Goal: Book appointment/travel/reservation

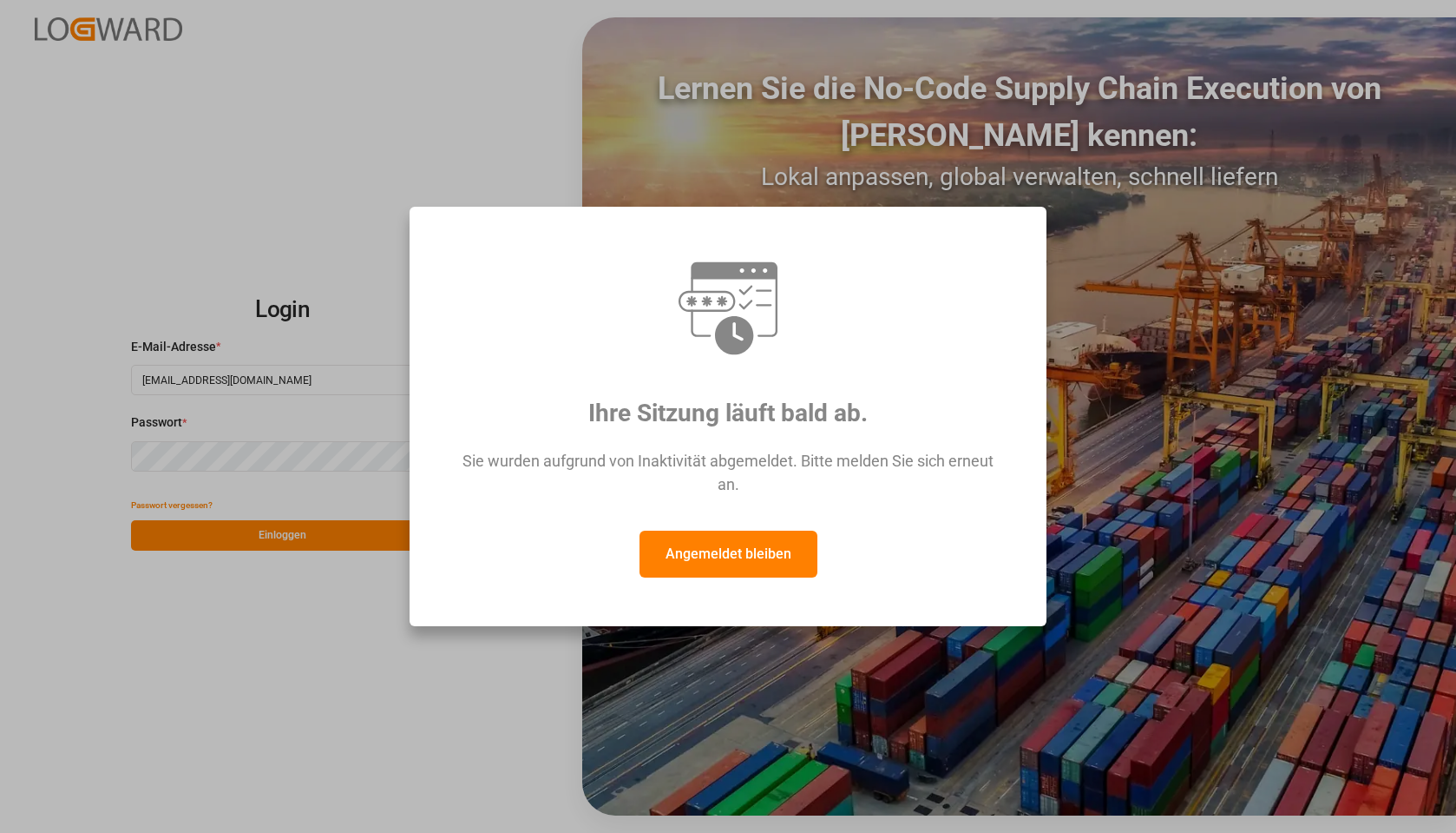
click at [730, 543] on button "Angemeldet bleiben" at bounding box center [729, 553] width 178 height 47
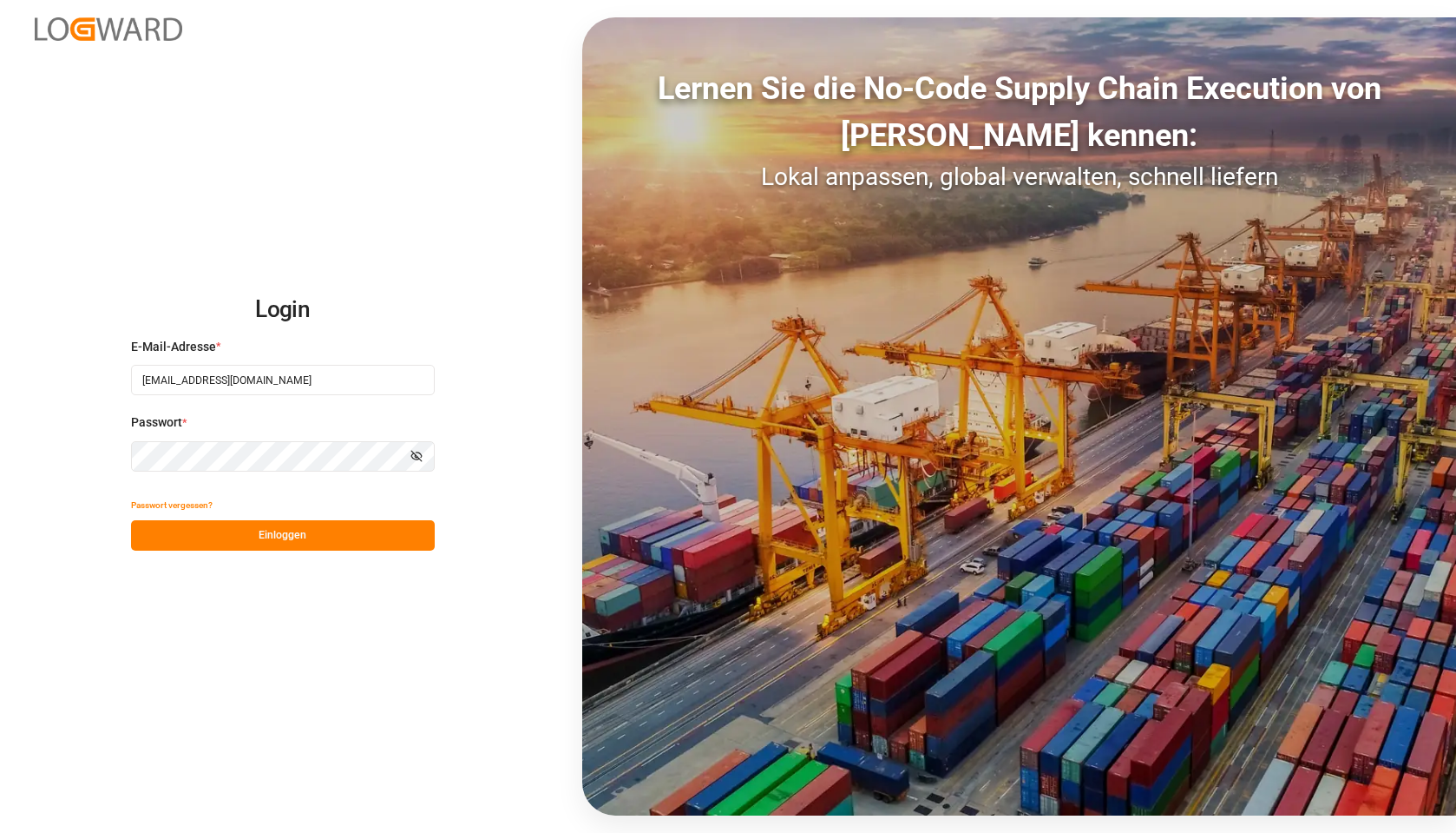
click at [245, 537] on button "Einloggen" at bounding box center [282, 535] width 303 height 30
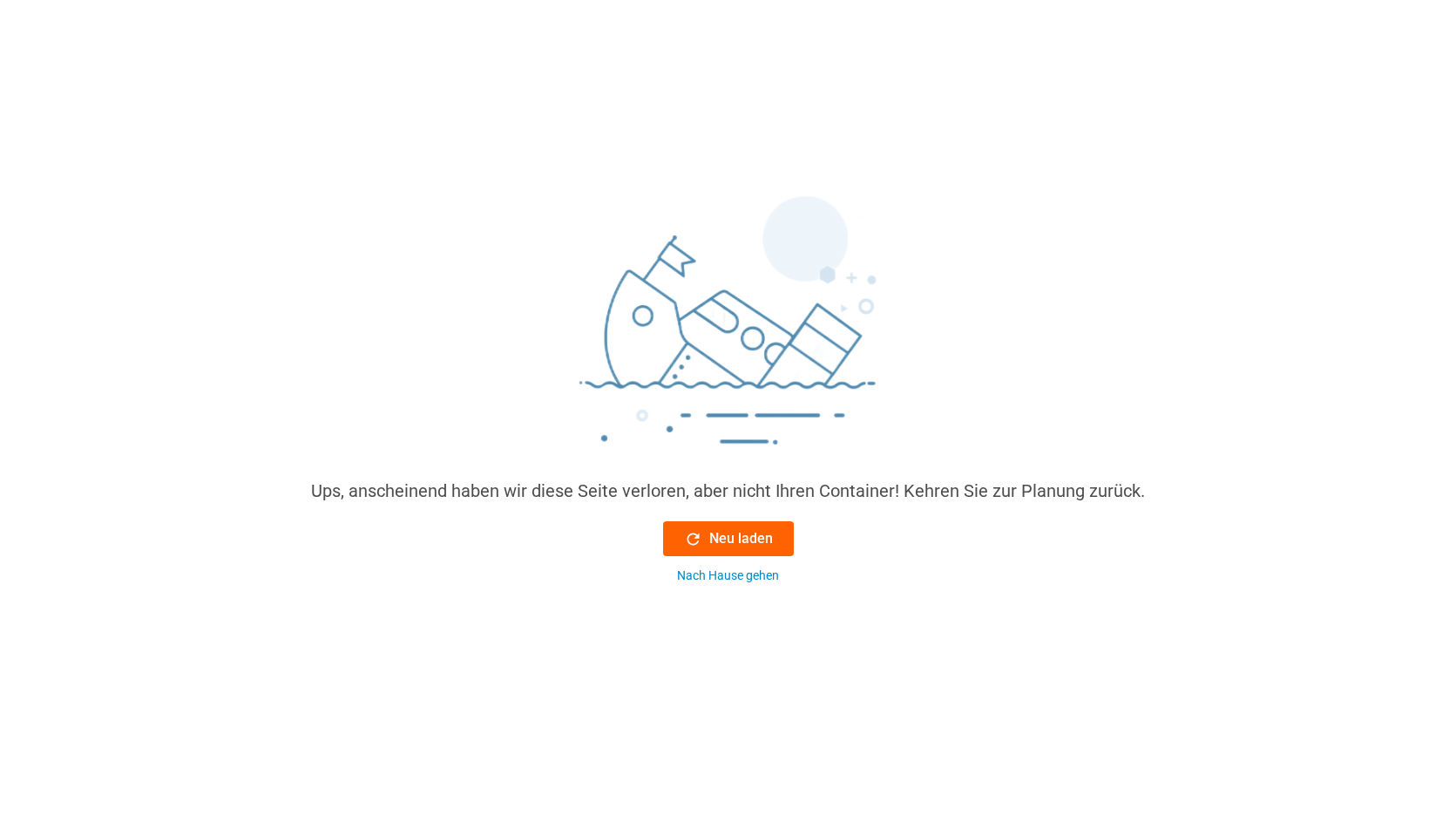
click at [748, 526] on button "Neu laden" at bounding box center [728, 539] width 131 height 35
click at [736, 533] on font "Neu laden" at bounding box center [740, 538] width 64 height 17
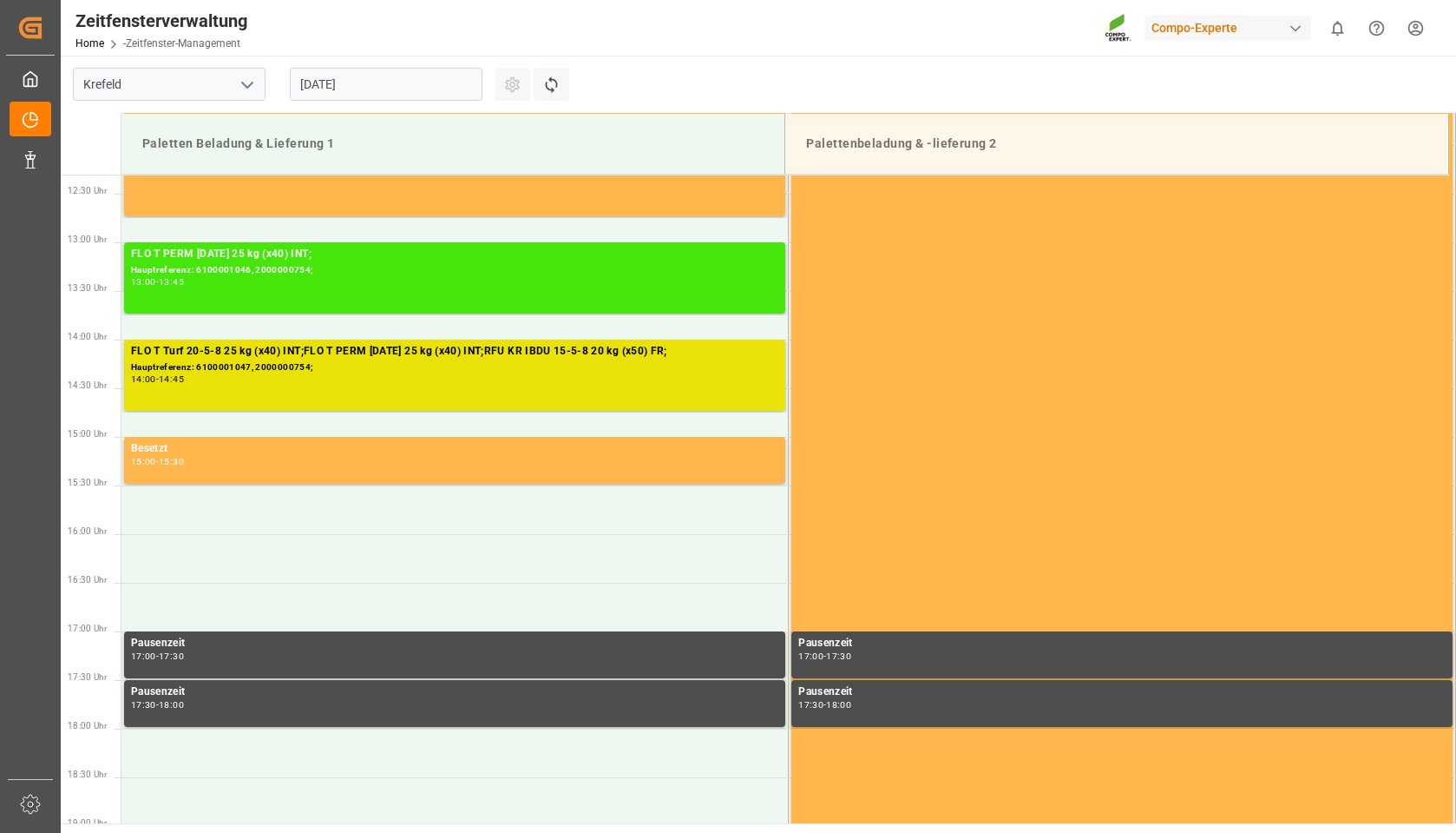
scroll to position [1166, 0]
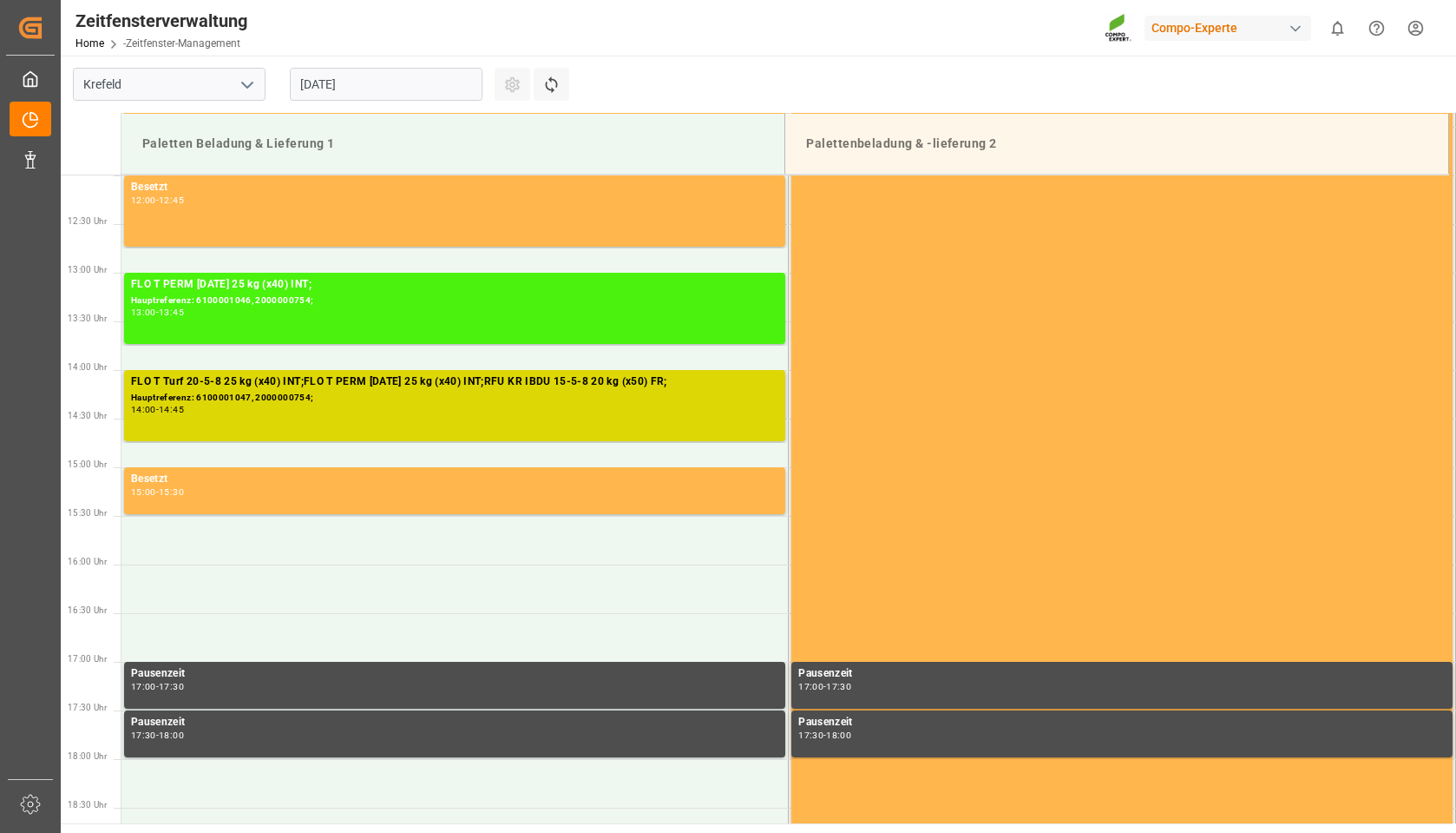
click at [378, 422] on div "FLO T Turf 20-5-8 25 kg (x40) INT;FLO T PERM [DATE] 25 kg (x40) INT;RFU KR IBDU…" at bounding box center [455, 405] width 647 height 64
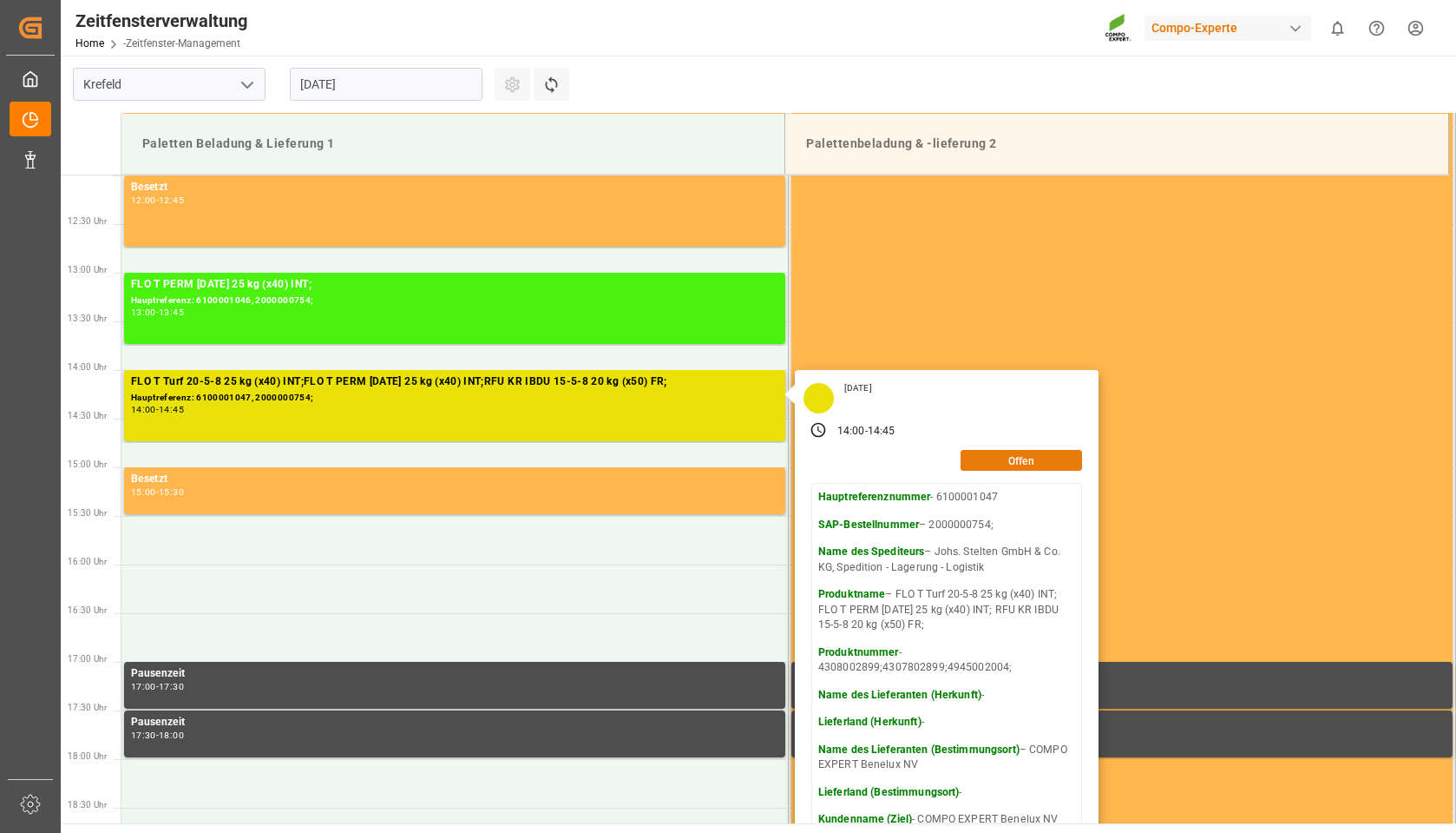
click at [1022, 464] on font "Offen" at bounding box center [1021, 460] width 26 height 12
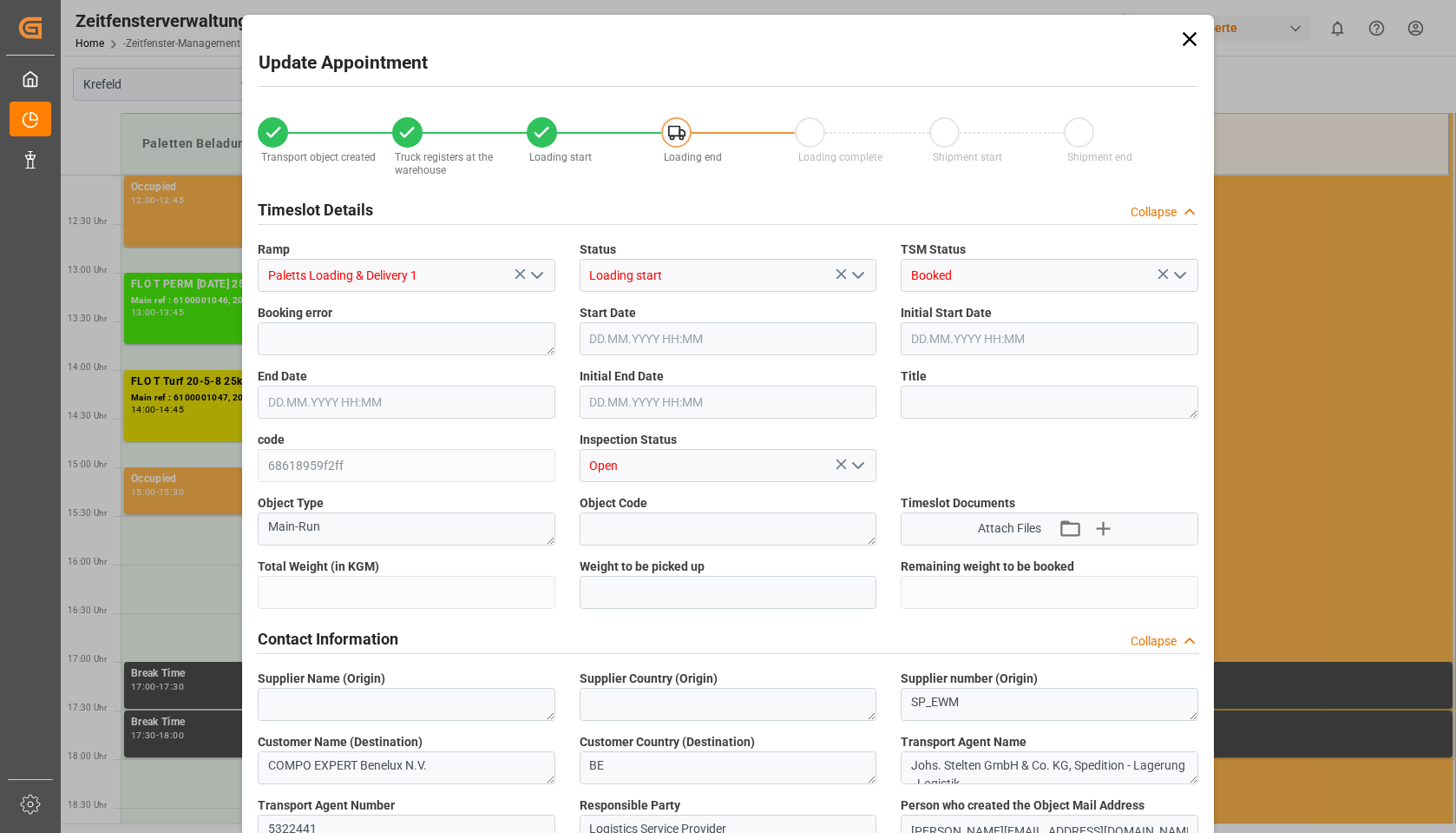
type input "26500.8"
type input "0"
type input "[DATE] 14:00"
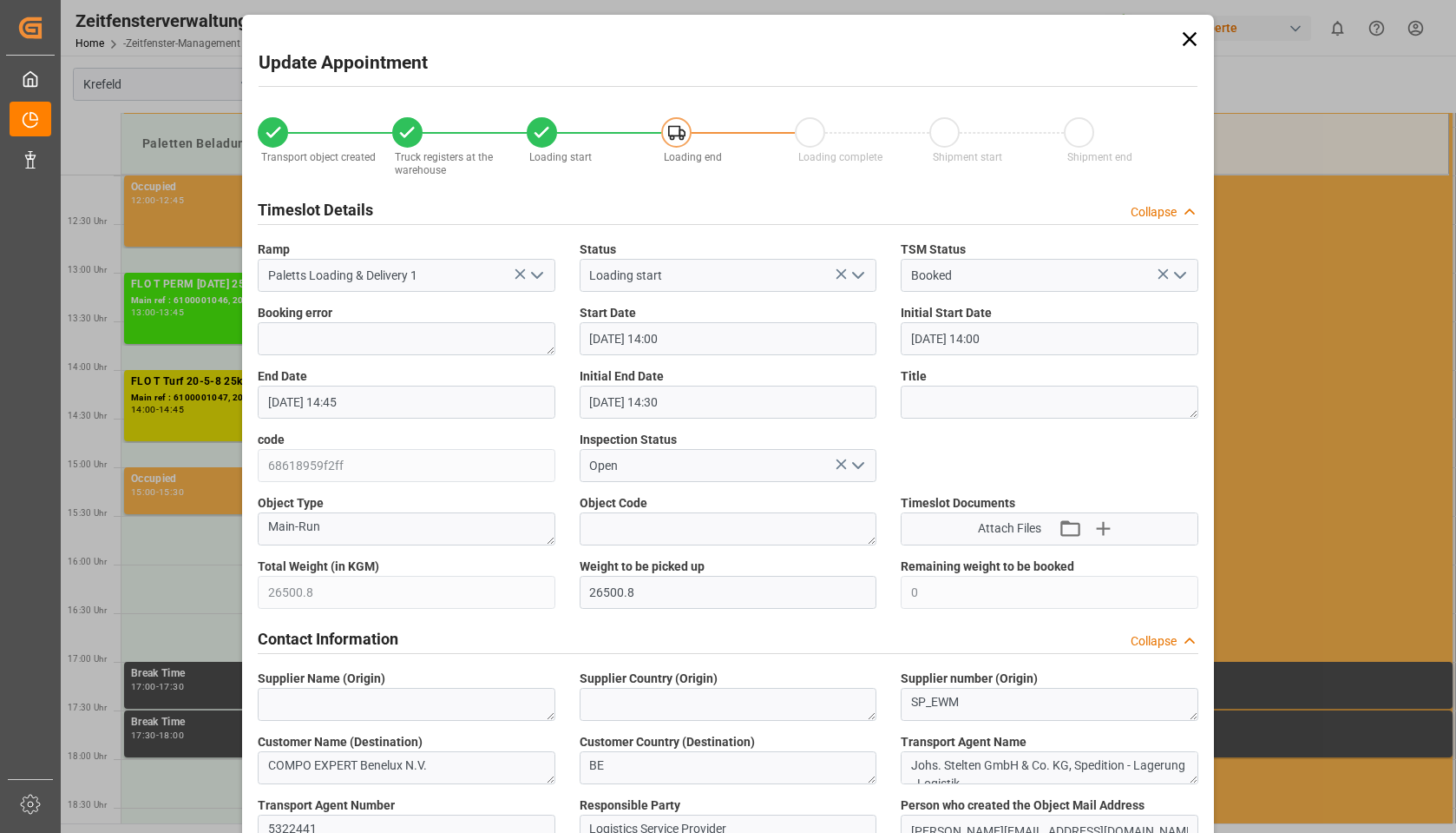
type input "[DATE] 14:00"
type input "[DATE] 14:45"
type input "[DATE] 14:30"
type input "[DATE] 08:18"
type input "[DATE] 14:54"
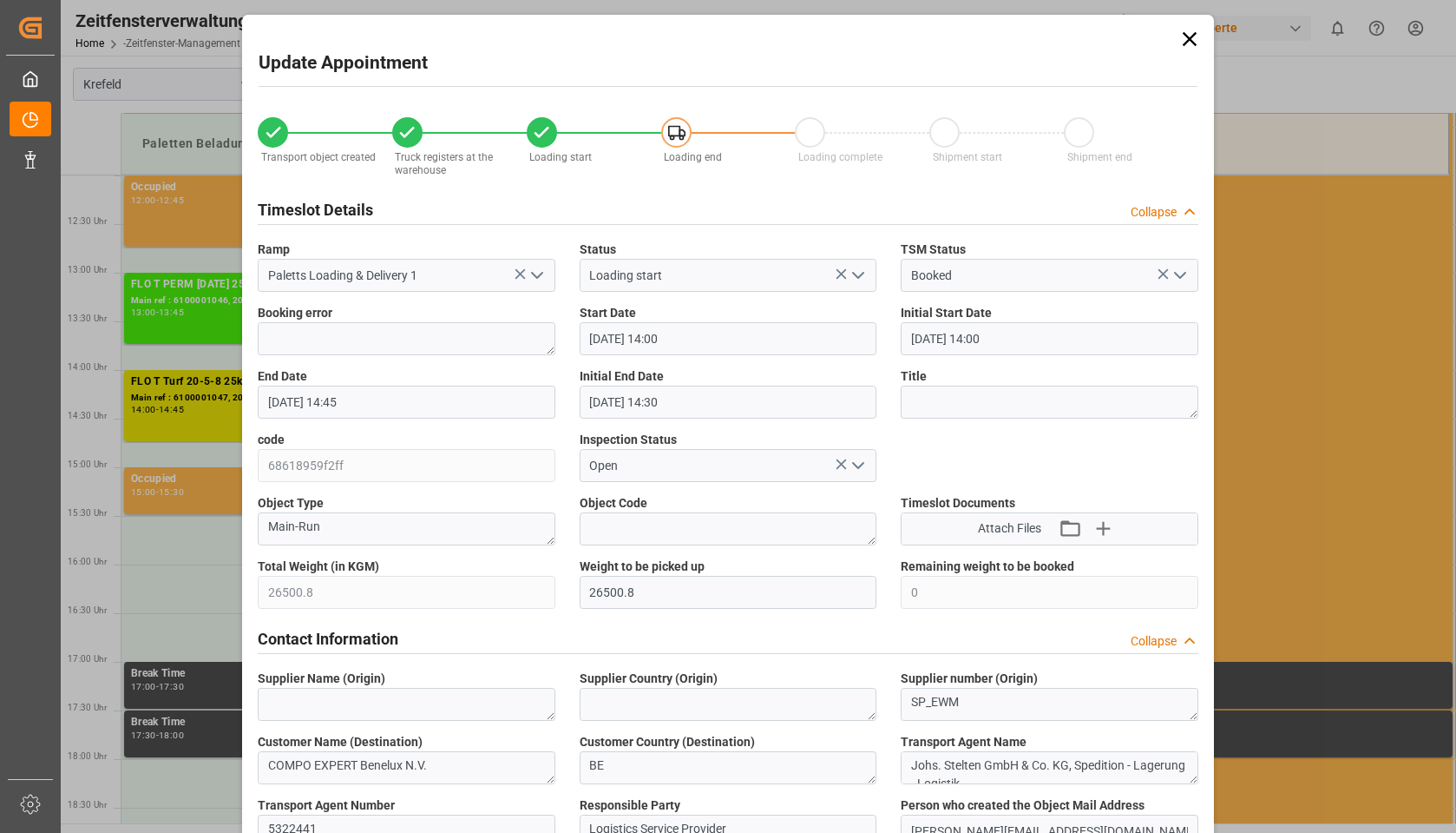
type input "[DATE] 14:54"
type input "[DATE] 08:00"
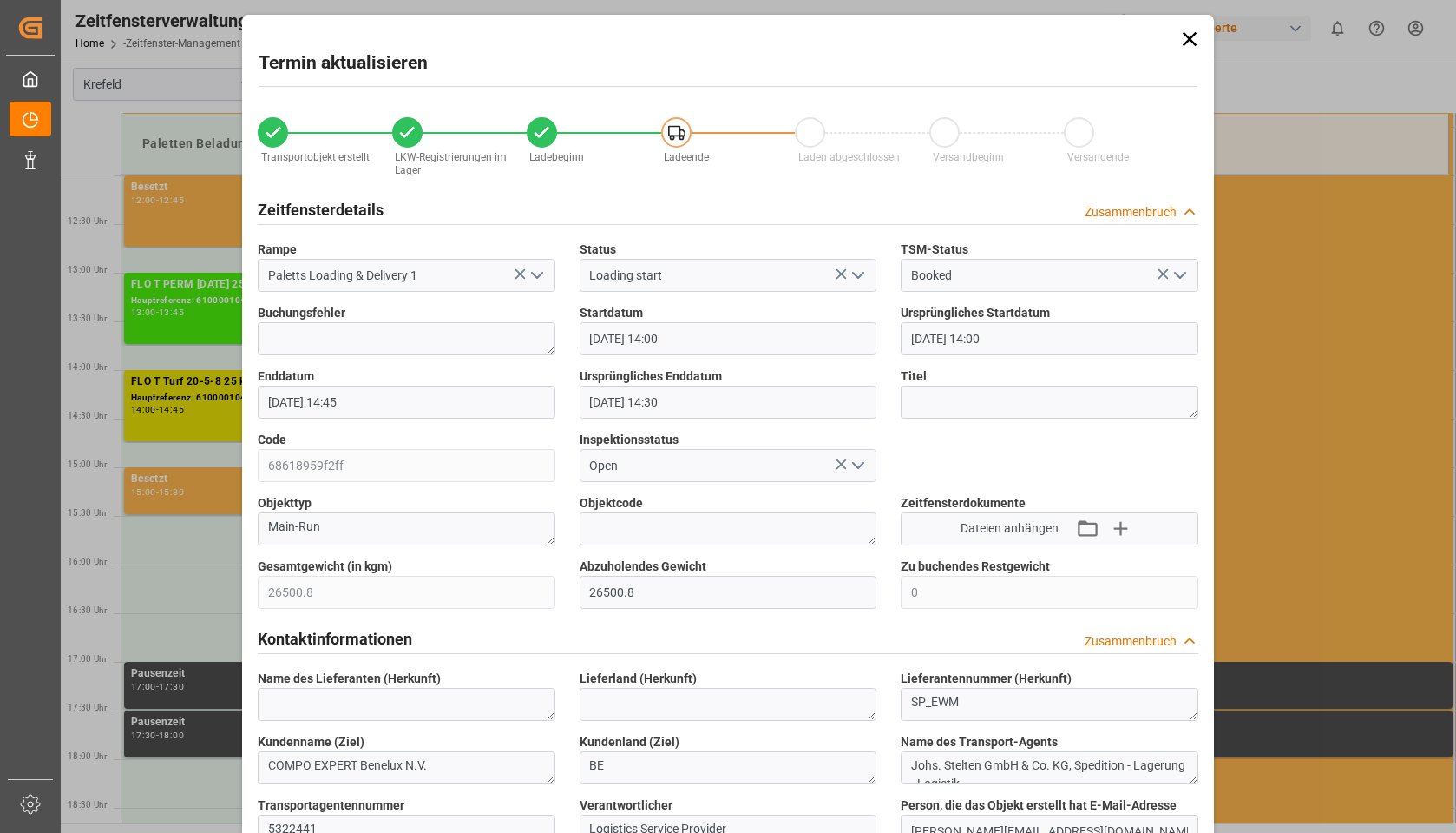
click at [1190, 40] on icon at bounding box center [1189, 39] width 24 height 24
